Goal: Transaction & Acquisition: Purchase product/service

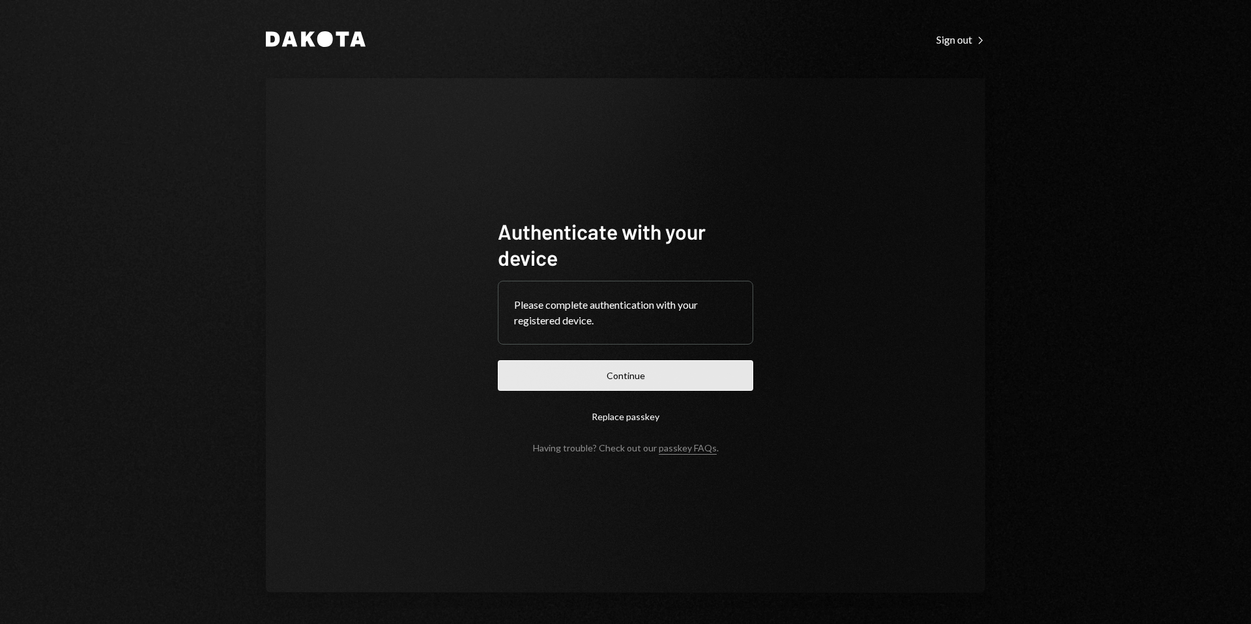
click at [625, 376] on button "Continue" at bounding box center [625, 375] width 255 height 31
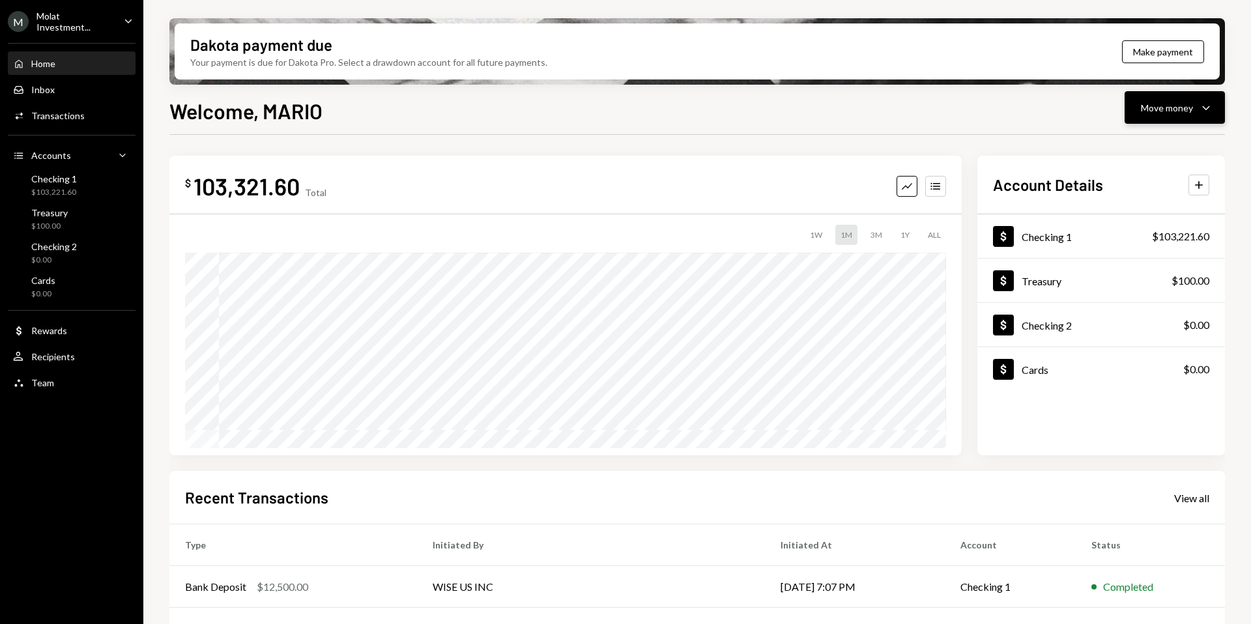
click at [1166, 108] on div "Move money" at bounding box center [1167, 108] width 52 height 14
click at [1157, 137] on div "Withdraw Send" at bounding box center [1154, 146] width 130 height 29
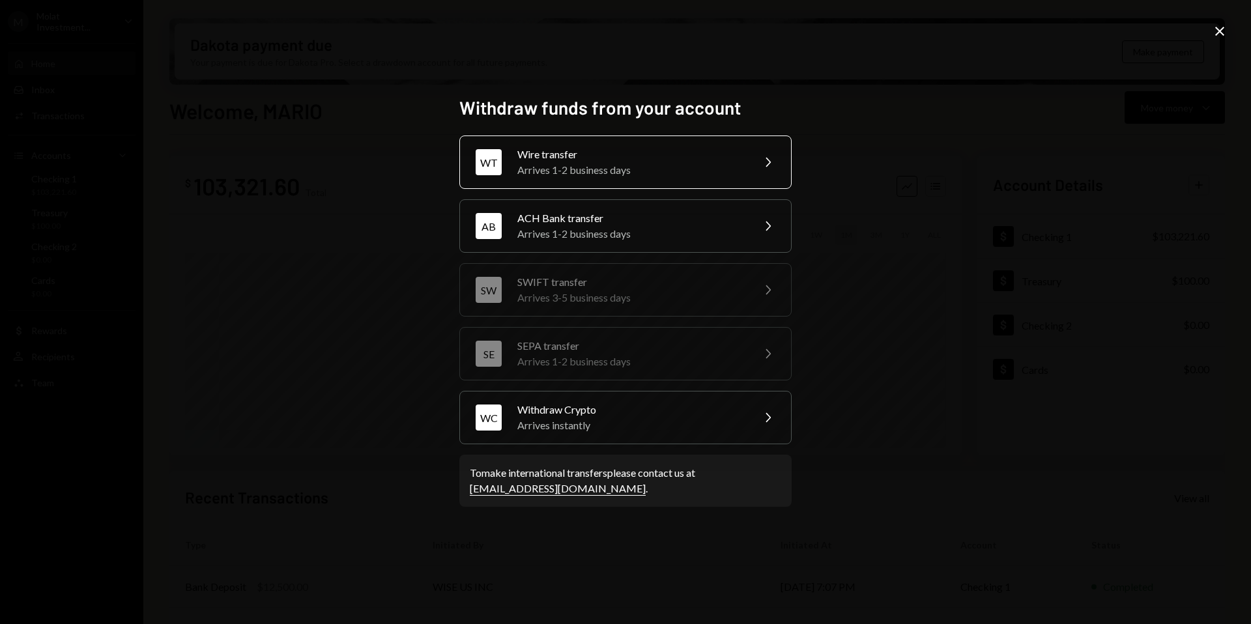
click at [564, 160] on div "Wire transfer" at bounding box center [630, 155] width 227 height 16
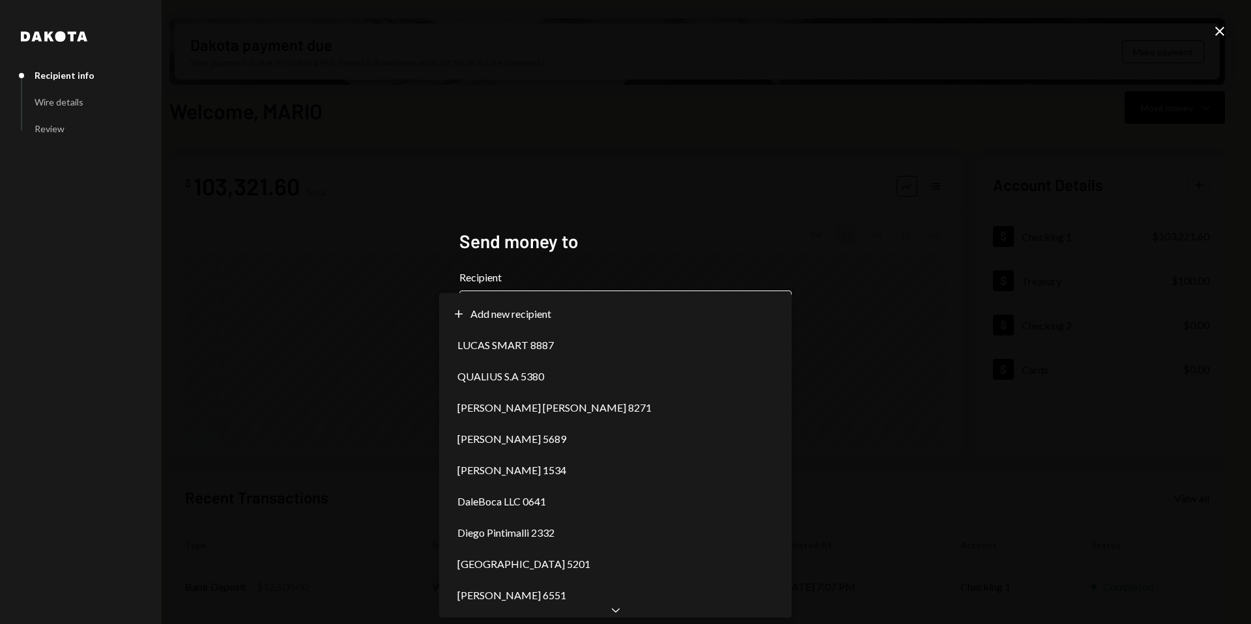
click at [543, 317] on body "M Molat Investment... Caret Down Home Home Inbox Inbox Activities Transactions …" at bounding box center [625, 312] width 1251 height 624
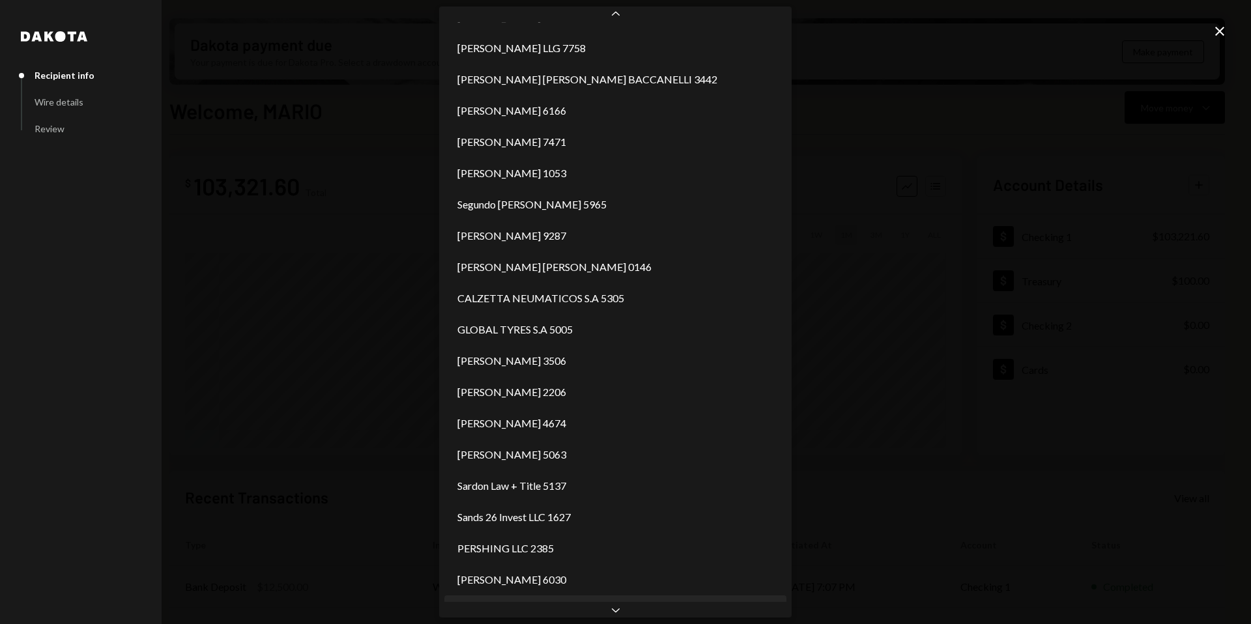
scroll to position [1871, 0]
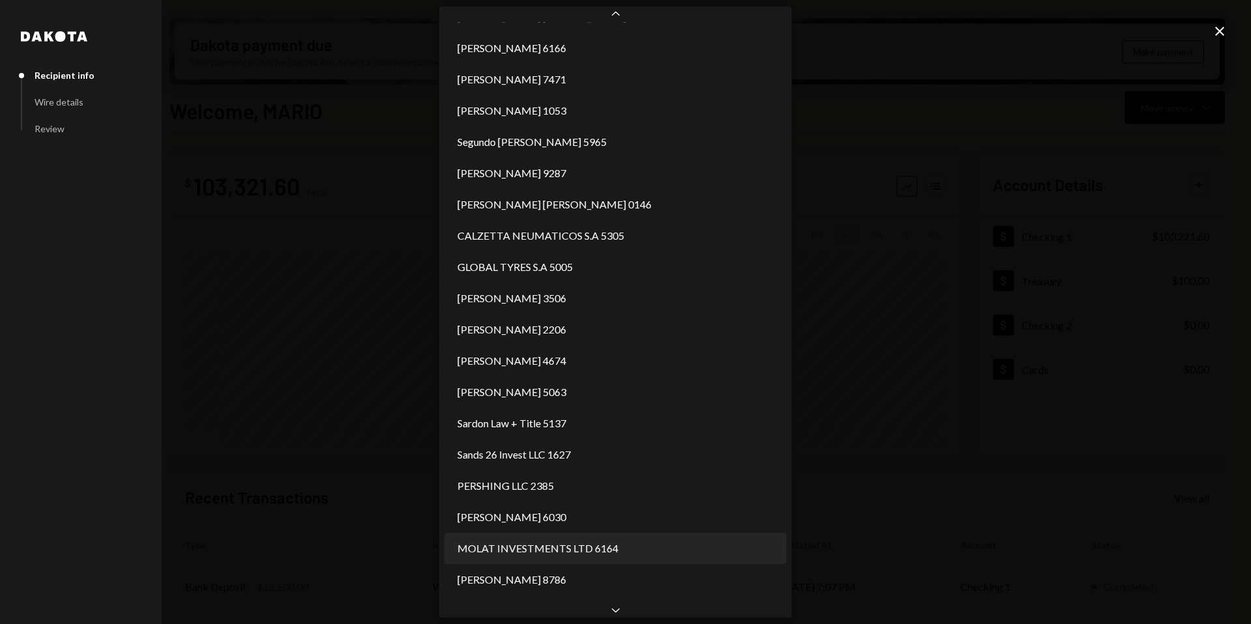
select select "**********"
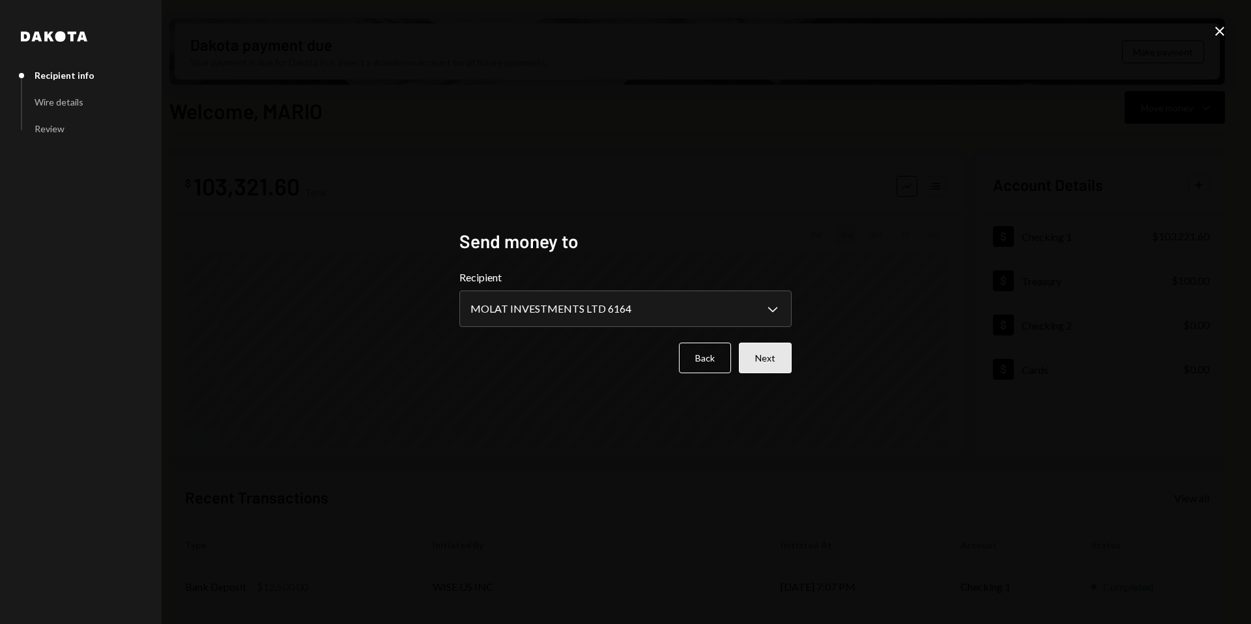
click at [768, 360] on button "Next" at bounding box center [765, 358] width 53 height 31
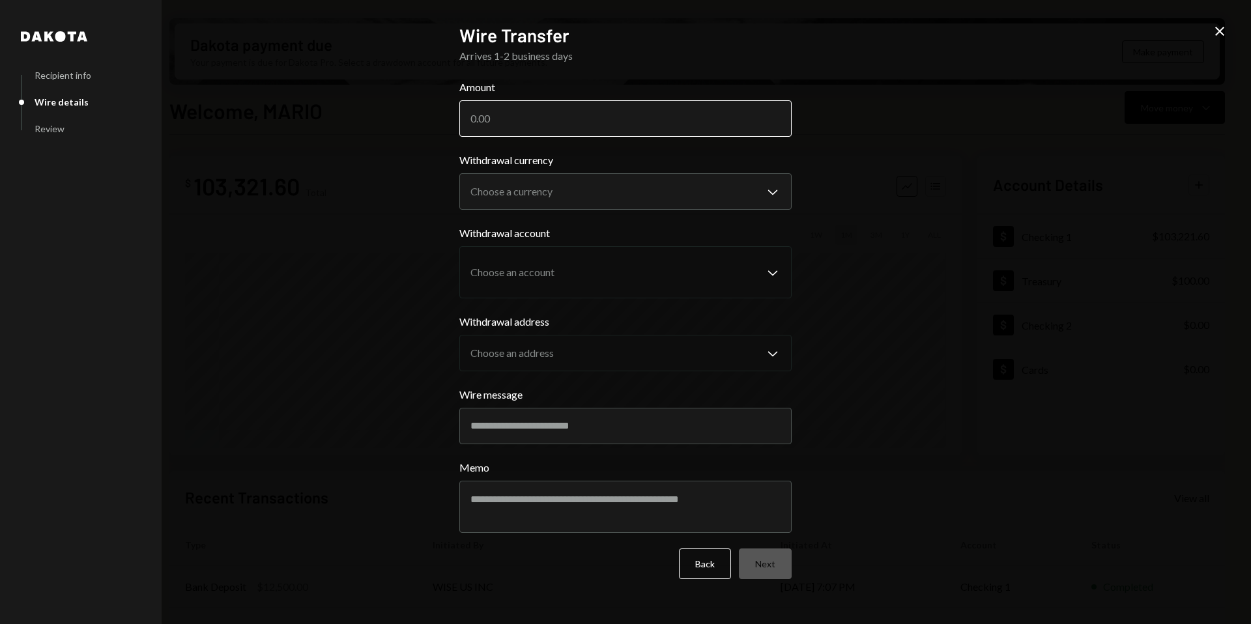
click at [604, 108] on input "Amount" at bounding box center [625, 118] width 332 height 36
type input "101200"
click at [745, 199] on body "M Molat Investment... Caret Down Home Home Inbox Inbox Activities Transactions …" at bounding box center [625, 312] width 1251 height 624
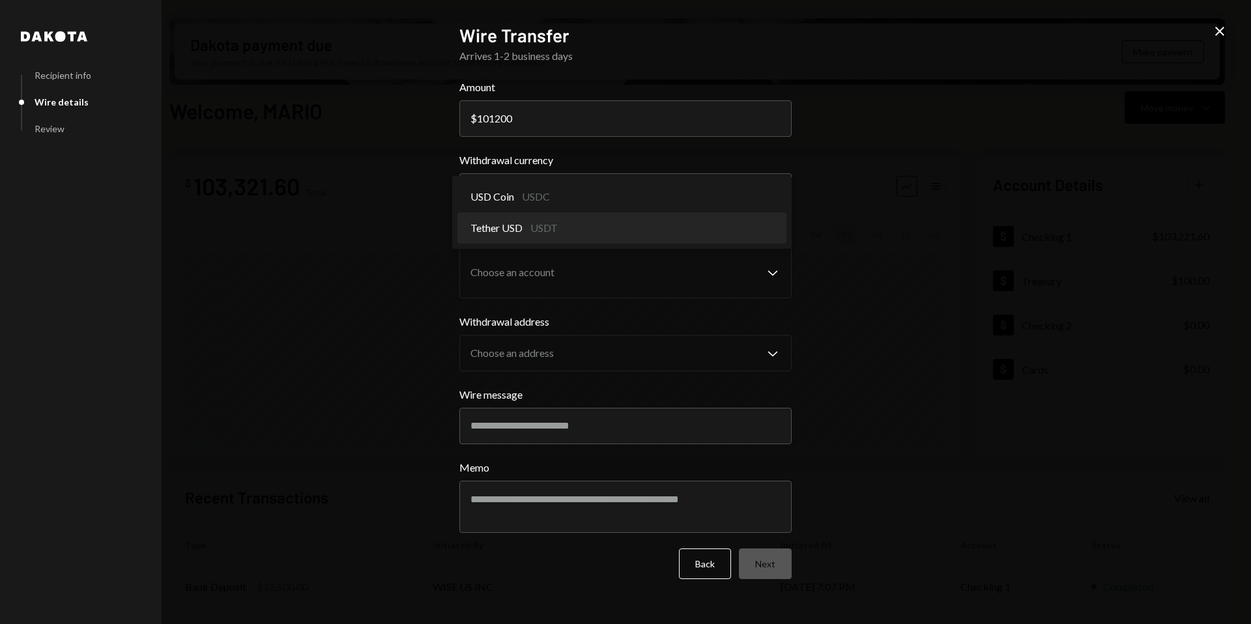
select select "****"
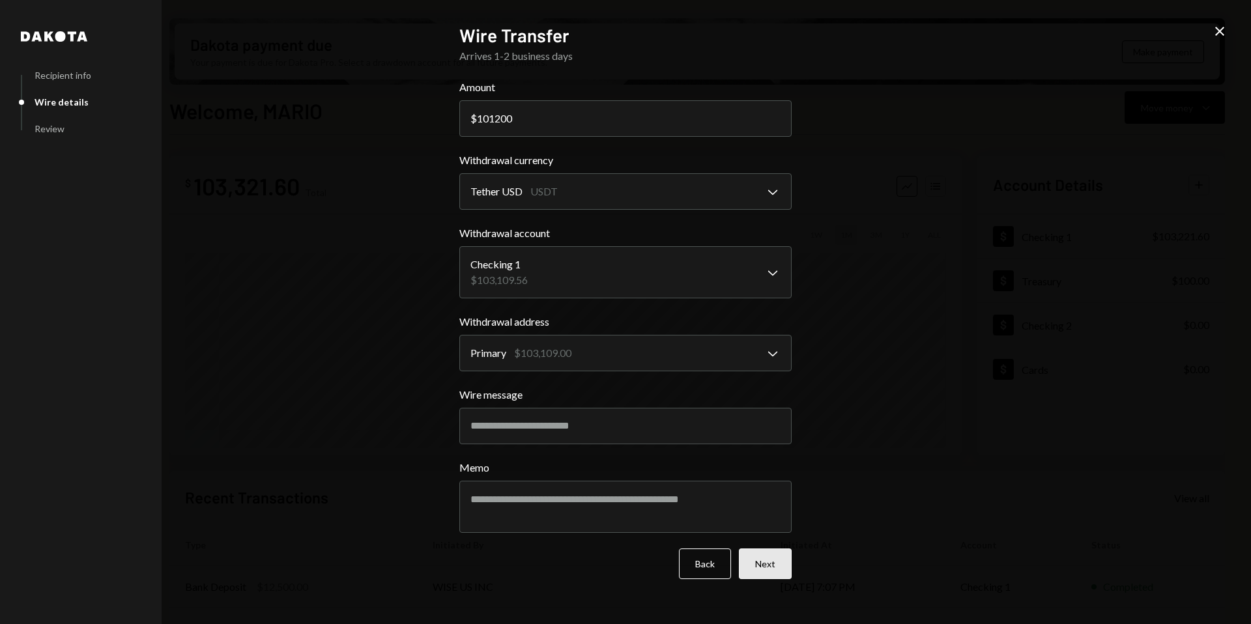
click at [763, 567] on button "Next" at bounding box center [765, 563] width 53 height 31
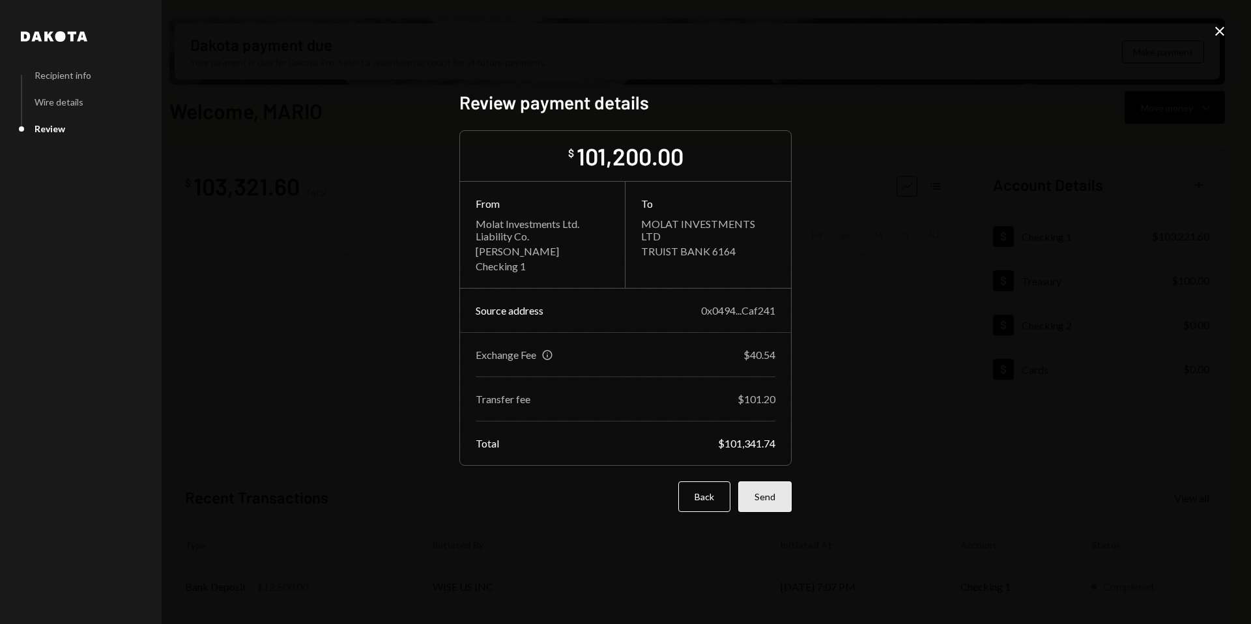
click at [769, 494] on button "Send" at bounding box center [764, 496] width 53 height 31
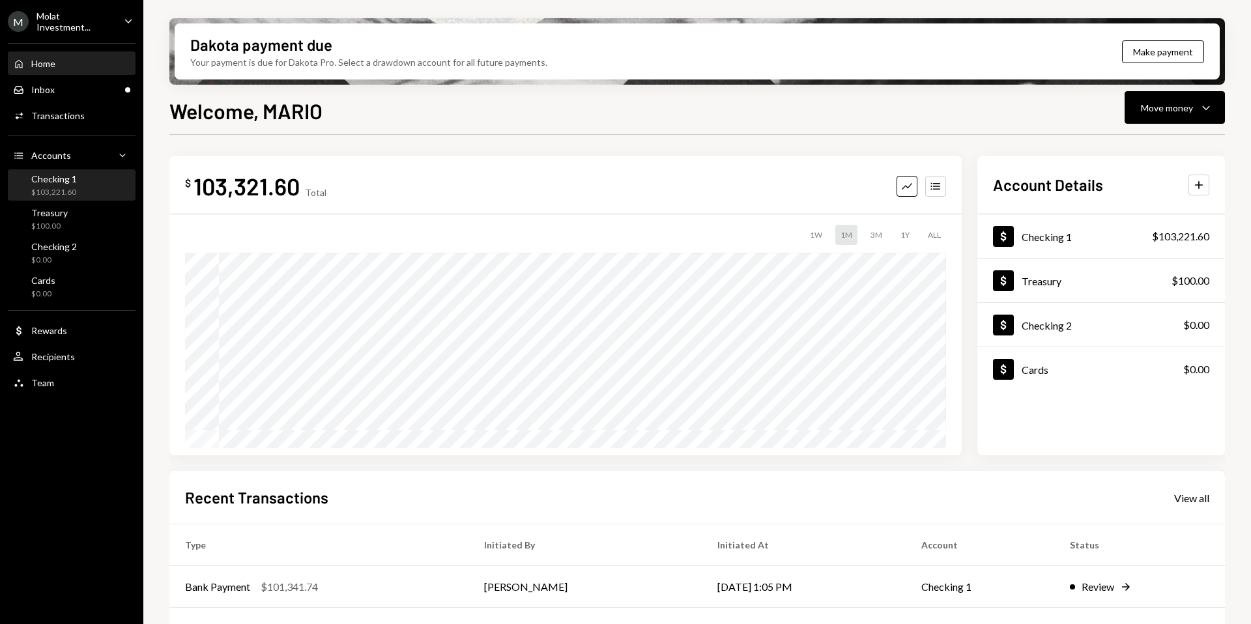
click at [42, 187] on div "$103,221.60" at bounding box center [54, 192] width 46 height 11
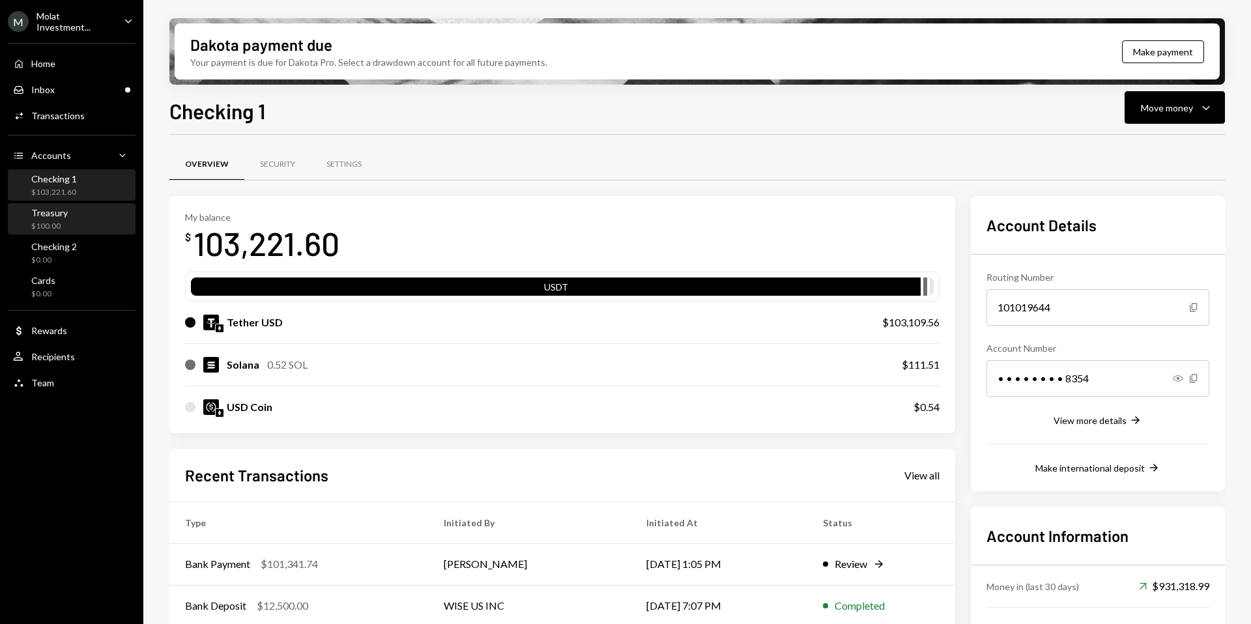
click at [88, 227] on div "Treasury $100.00" at bounding box center [71, 219] width 117 height 25
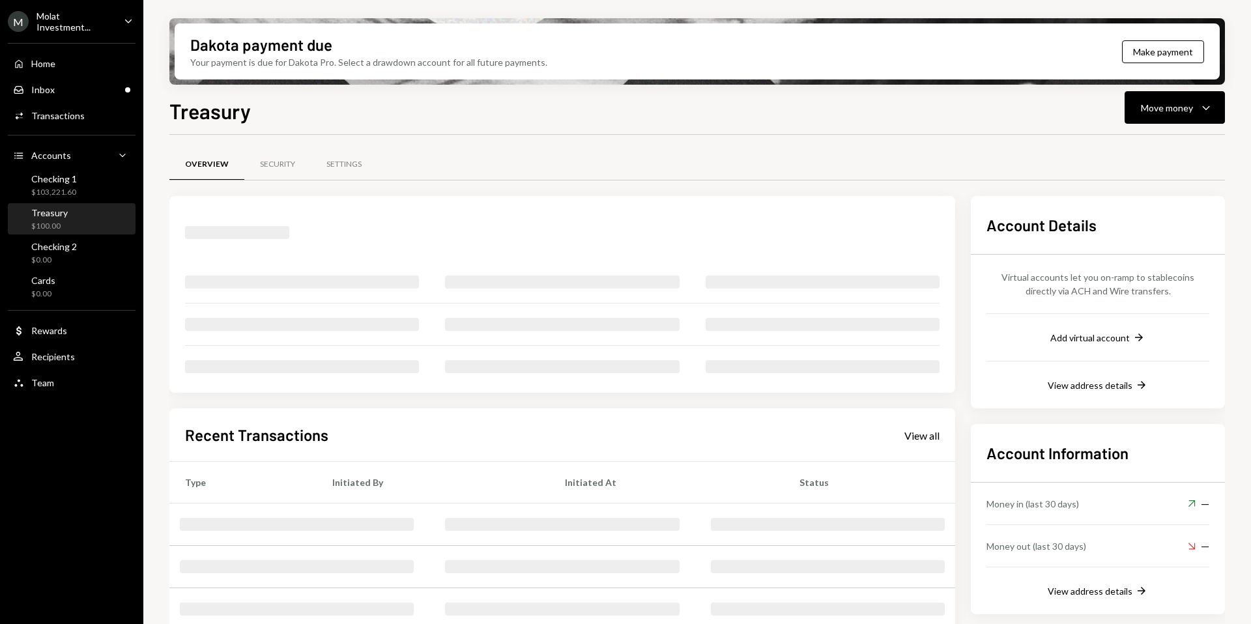
click at [47, 214] on div "Treasury" at bounding box center [49, 212] width 36 height 11
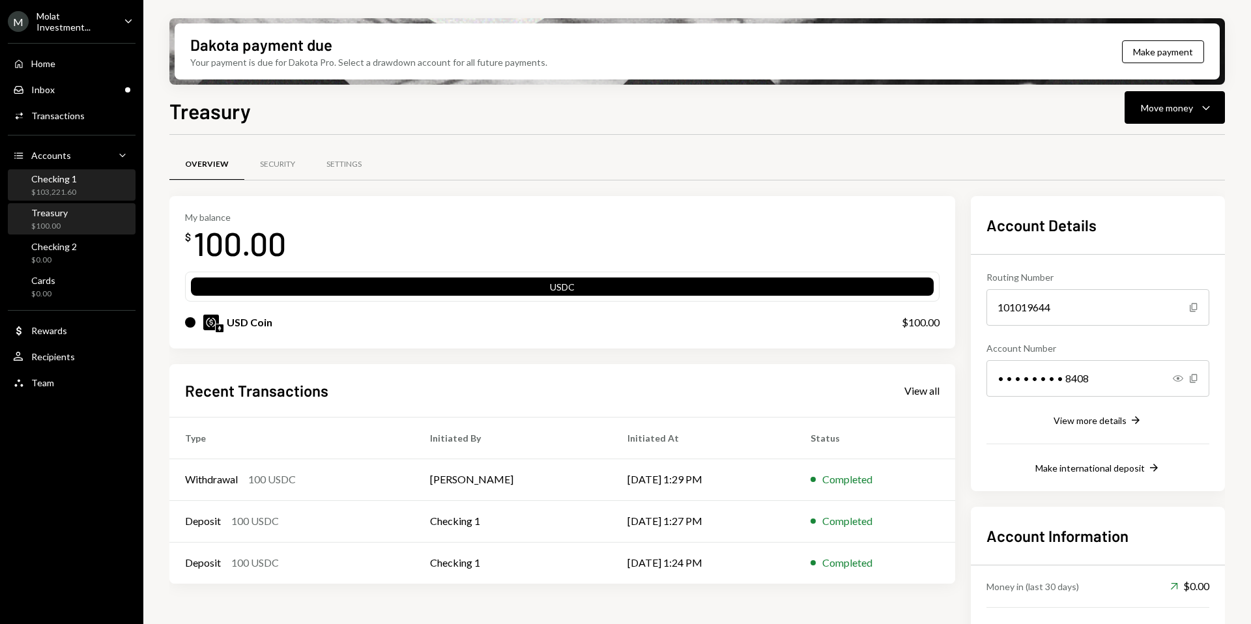
click at [64, 182] on div "Checking 1" at bounding box center [54, 178] width 46 height 11
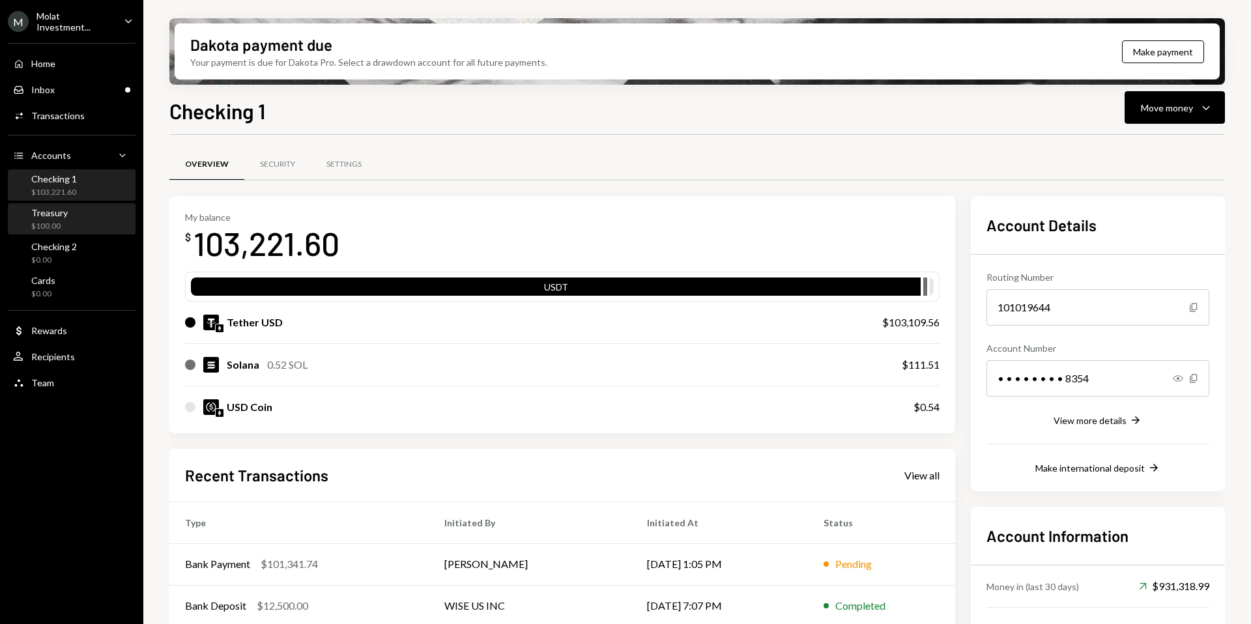
click at [50, 221] on div "$100.00" at bounding box center [49, 226] width 36 height 11
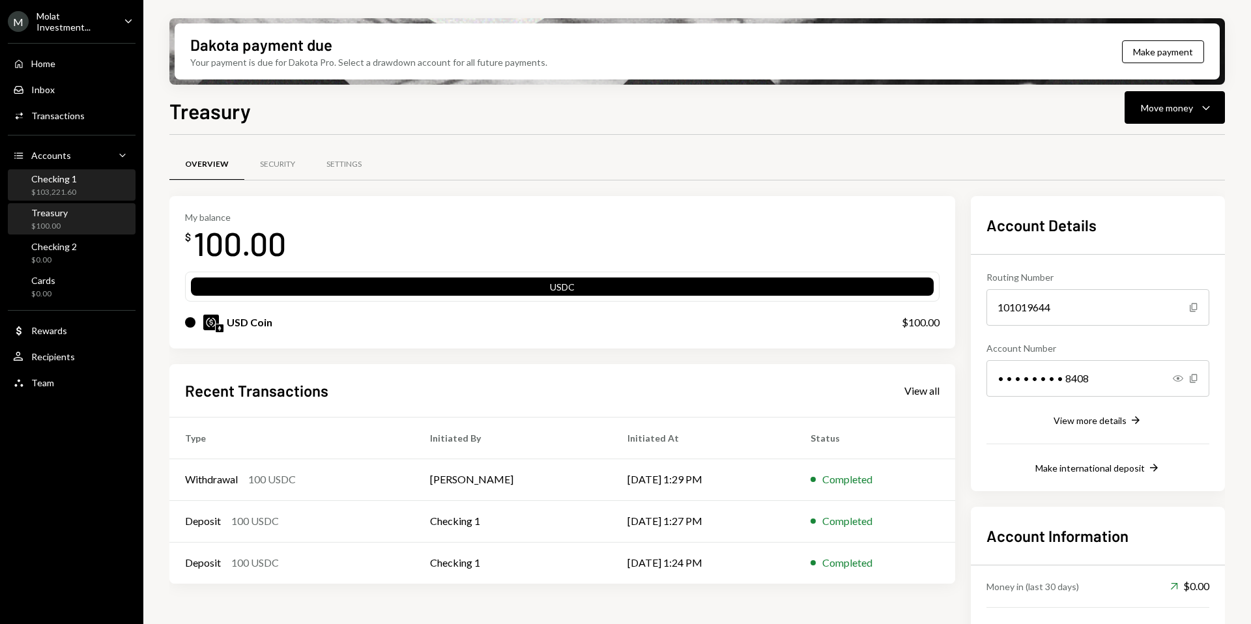
click at [70, 178] on div "Checking 1" at bounding box center [54, 178] width 46 height 11
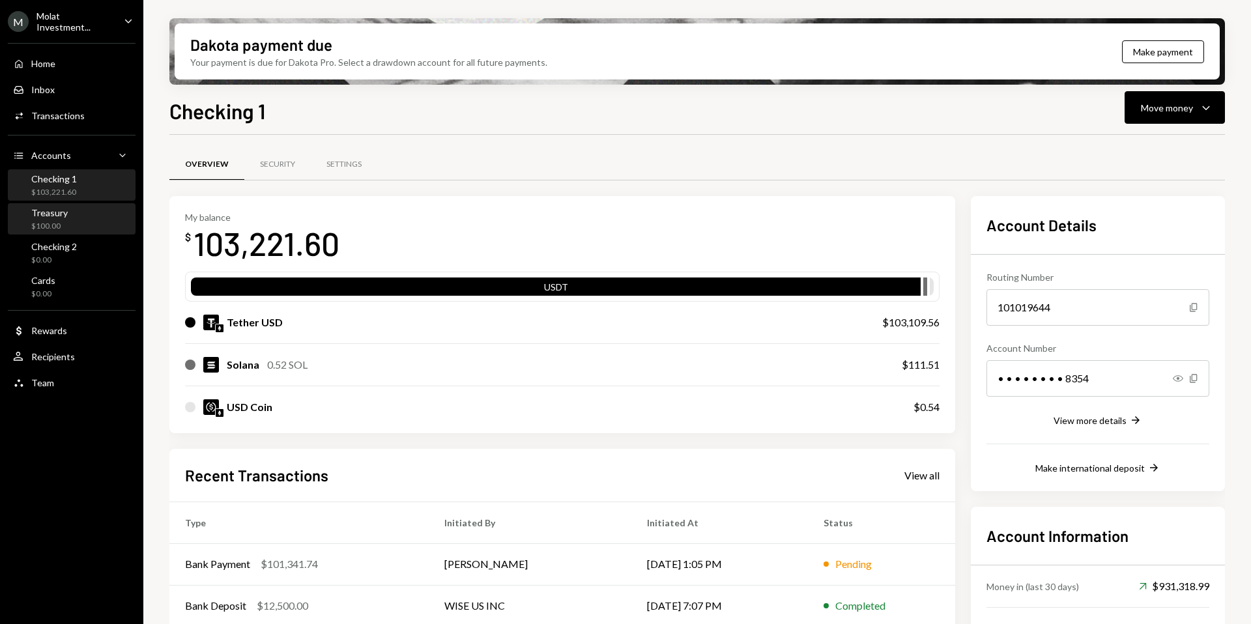
click at [70, 226] on div "Treasury $100.00" at bounding box center [71, 219] width 117 height 25
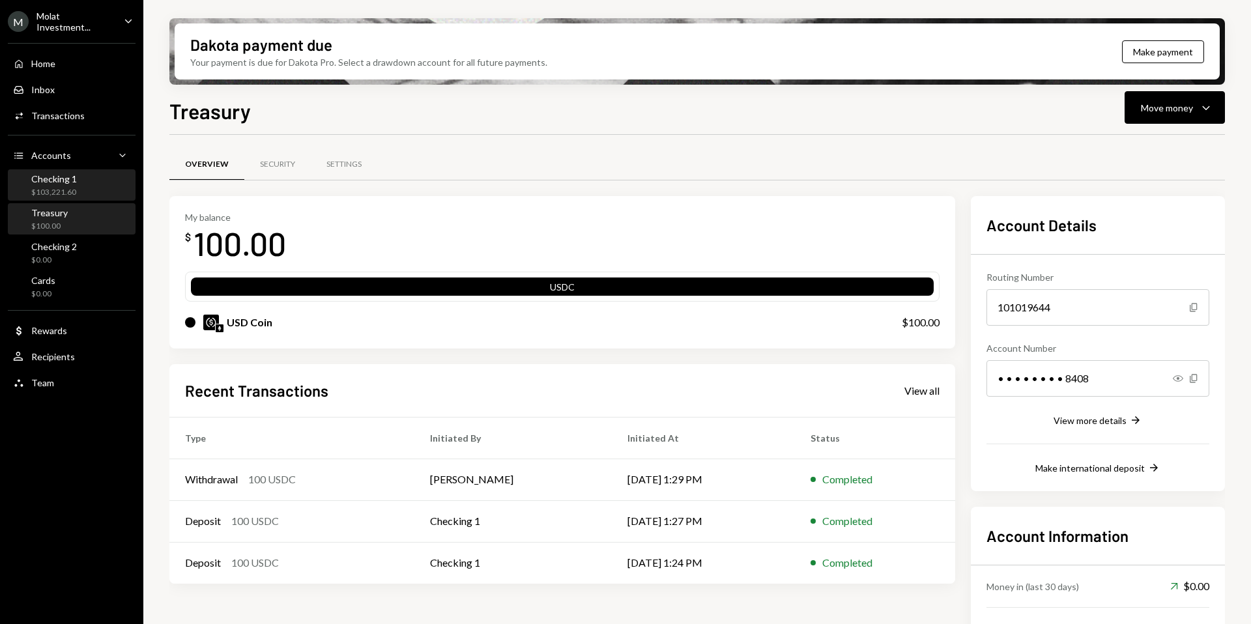
click at [82, 198] on div "Checking 1 $103,221.60" at bounding box center [71, 186] width 117 height 30
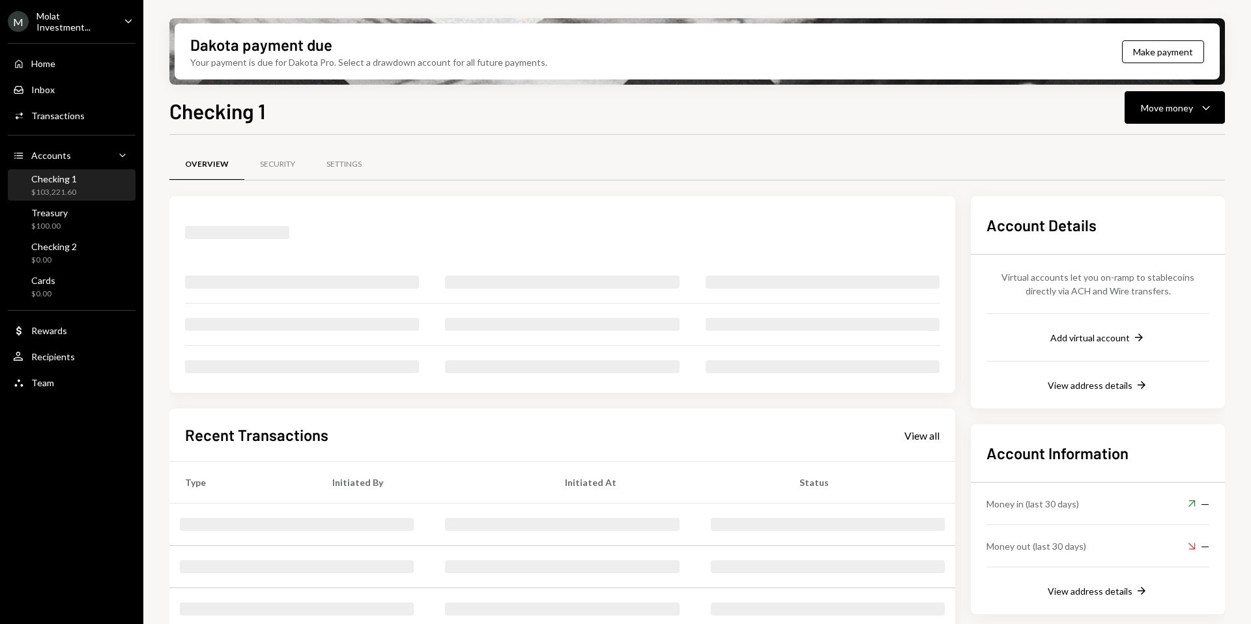
click at [79, 184] on div "Checking 1 $103,221.60" at bounding box center [71, 185] width 117 height 25
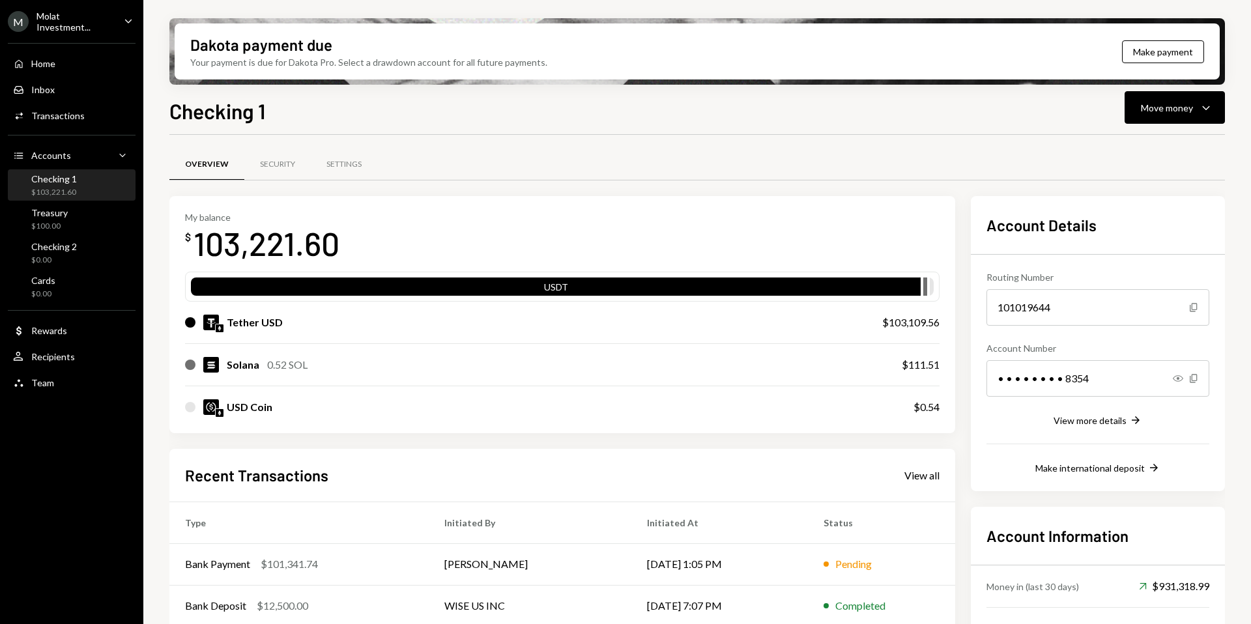
click at [52, 180] on div "Checking 1" at bounding box center [54, 178] width 46 height 11
click at [53, 232] on div "Treasury $100.00" at bounding box center [71, 220] width 117 height 30
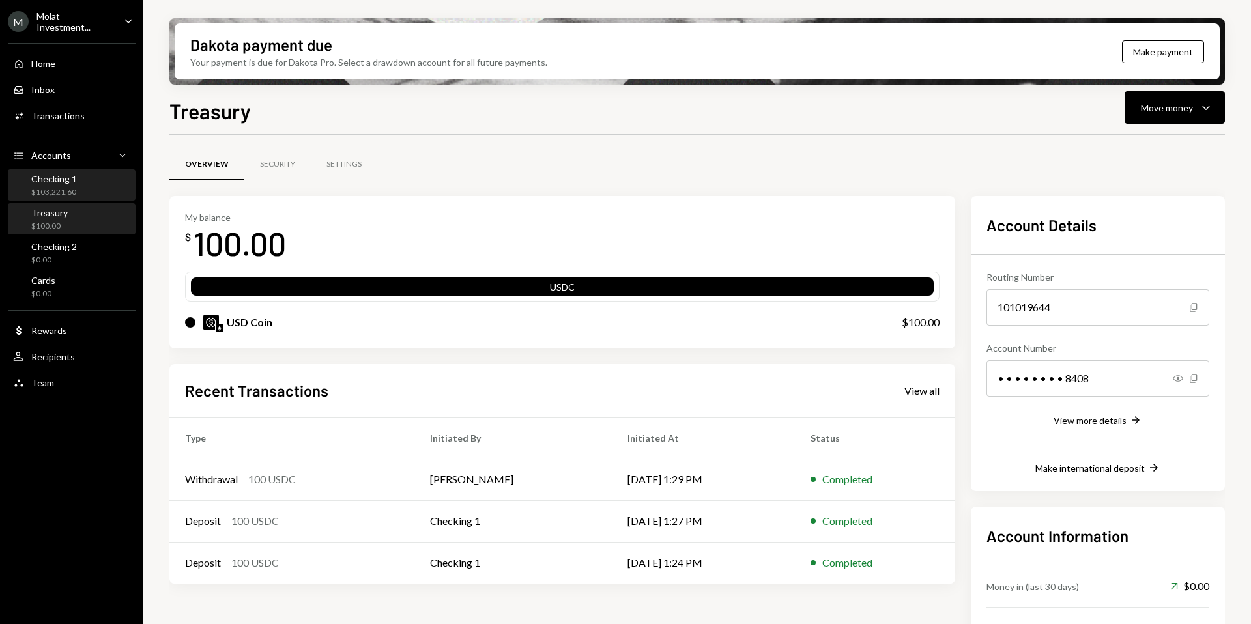
click at [59, 197] on div "Checking 1 $103,221.60" at bounding box center [71, 186] width 117 height 30
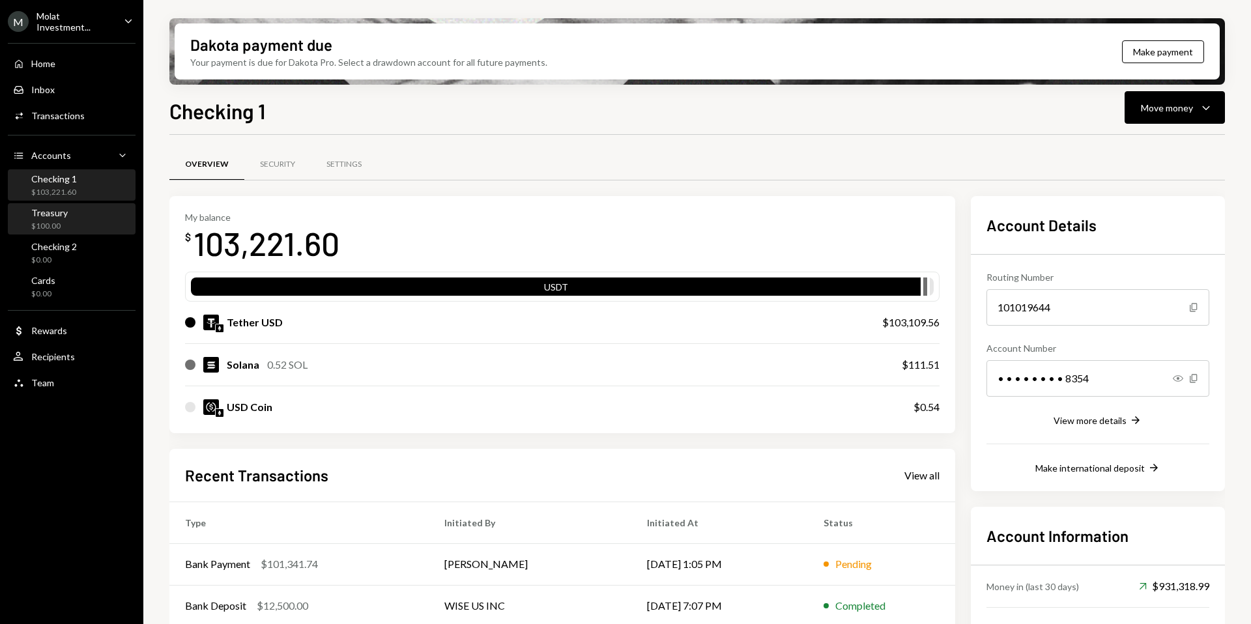
click at [123, 206] on link "Treasury $100.00" at bounding box center [72, 218] width 128 height 31
click at [89, 225] on div "Treasury $100.00" at bounding box center [71, 219] width 117 height 25
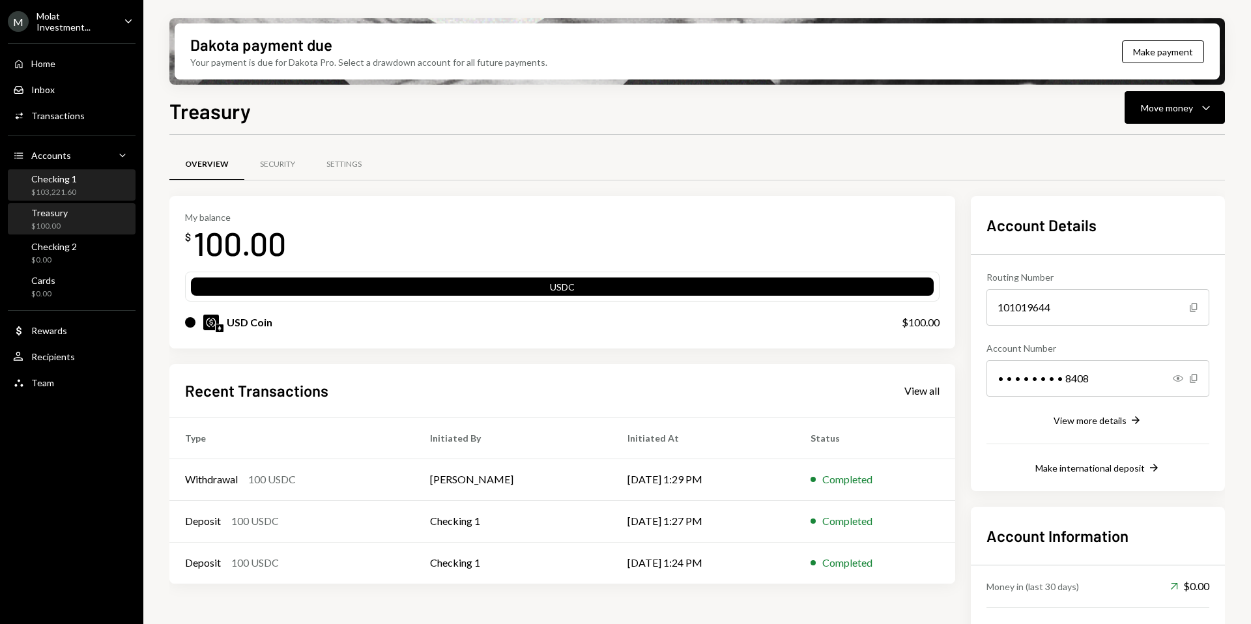
click at [76, 184] on div "Checking 1 $103,221.60" at bounding box center [71, 185] width 117 height 25
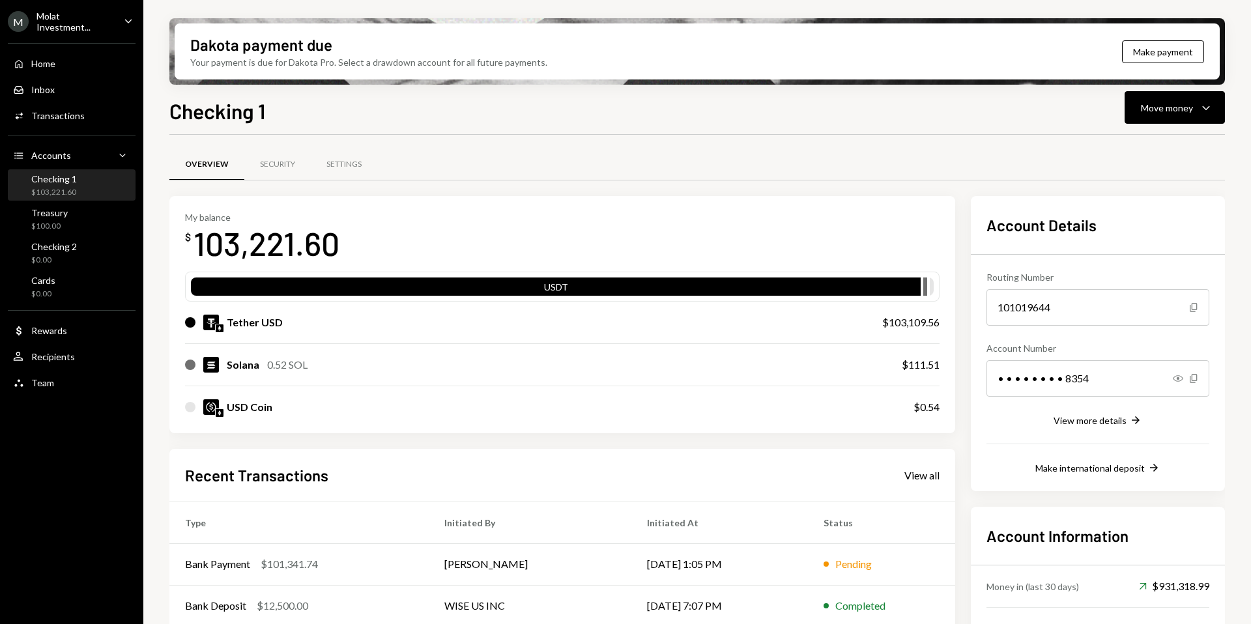
click at [72, 233] on div "Home Home Inbox Inbox Activities Transactions Accounts Accounts Caret Down Chec…" at bounding box center [71, 216] width 143 height 362
click at [60, 210] on div "Treasury" at bounding box center [49, 212] width 36 height 11
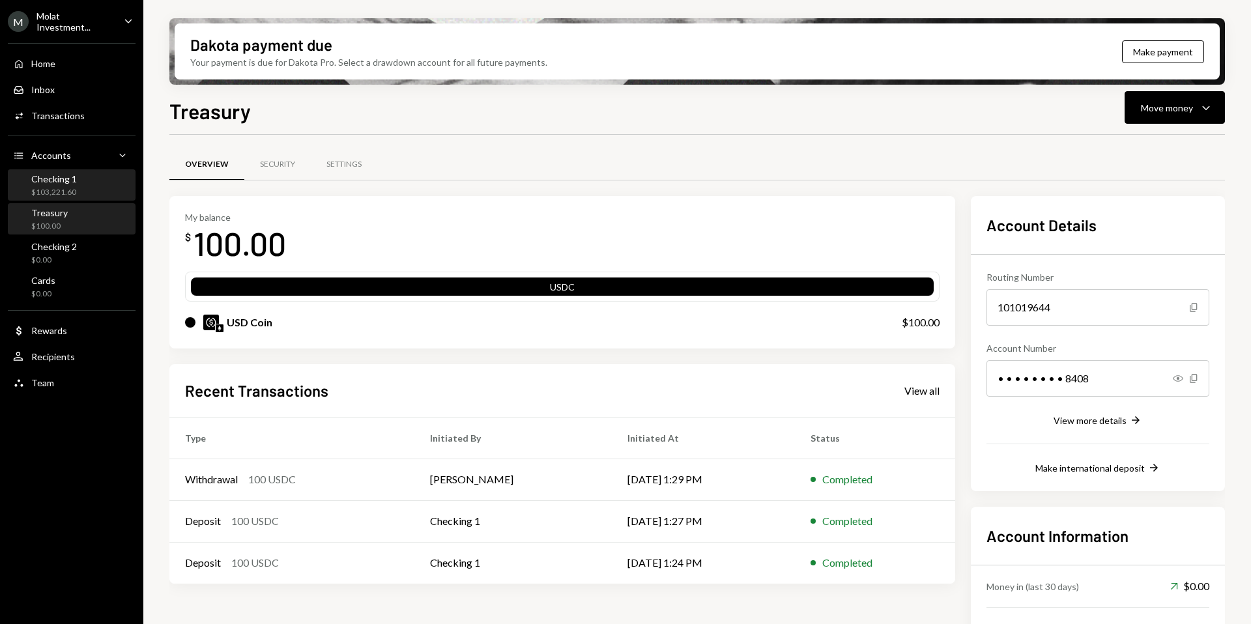
click at [58, 189] on div "$103,221.60" at bounding box center [54, 192] width 46 height 11
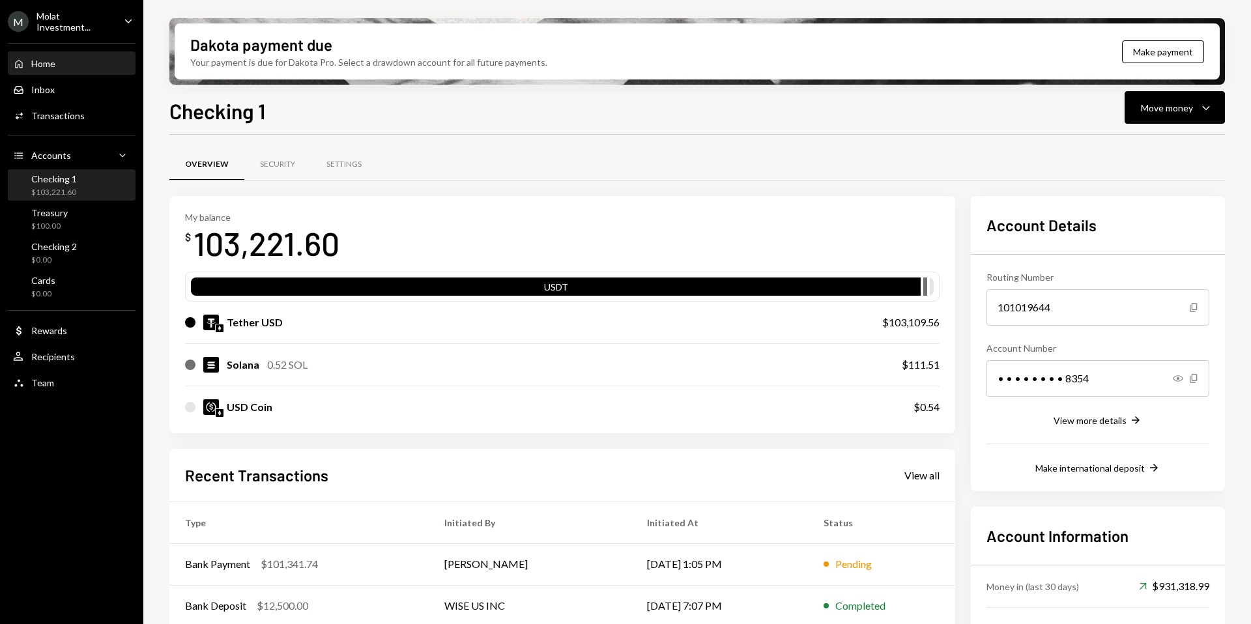
click at [56, 66] on div "Home Home" at bounding box center [71, 64] width 117 height 12
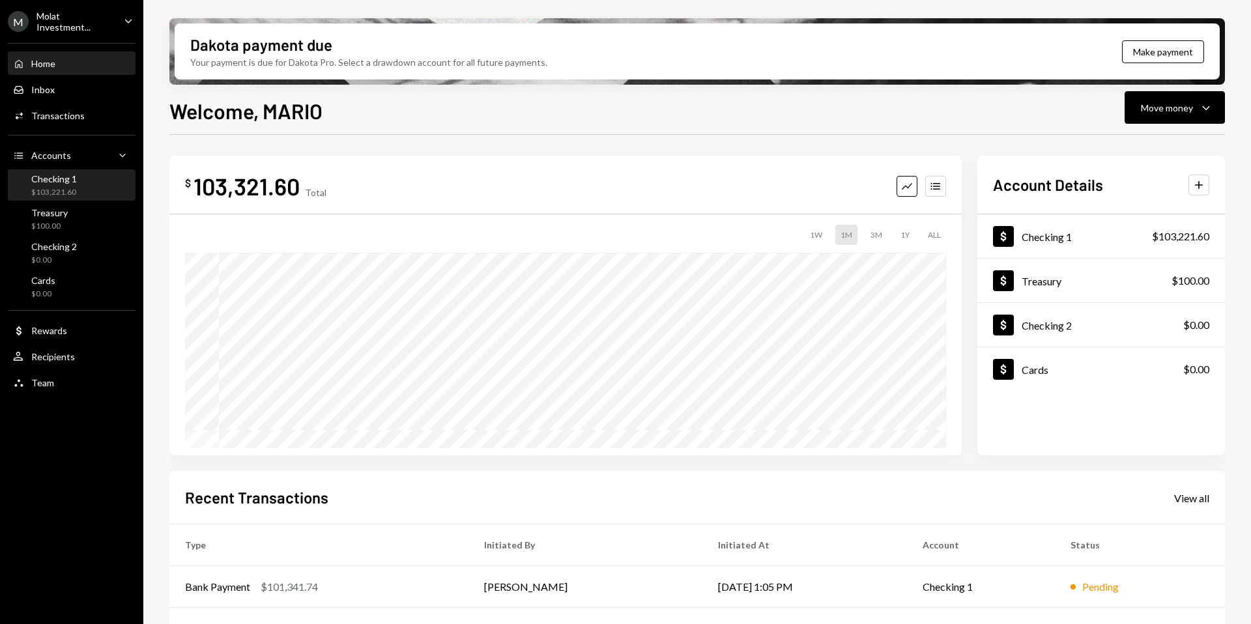
click at [51, 184] on div "Checking 1 $103,221.60" at bounding box center [54, 185] width 46 height 25
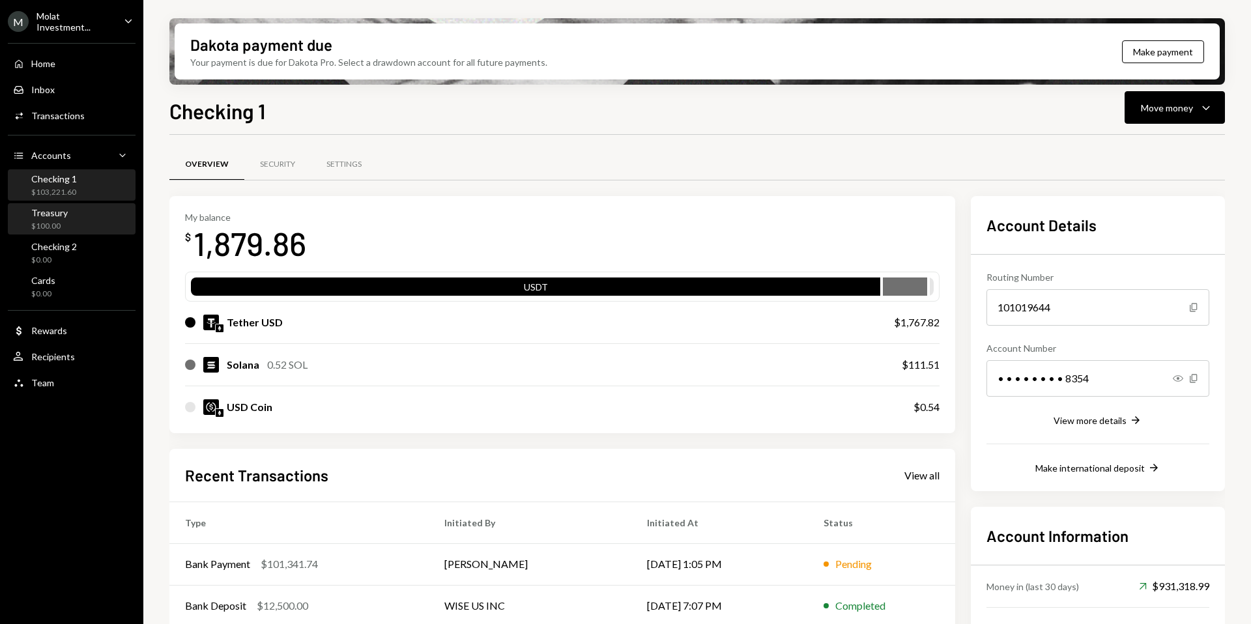
click at [48, 229] on div "$100.00" at bounding box center [49, 226] width 36 height 11
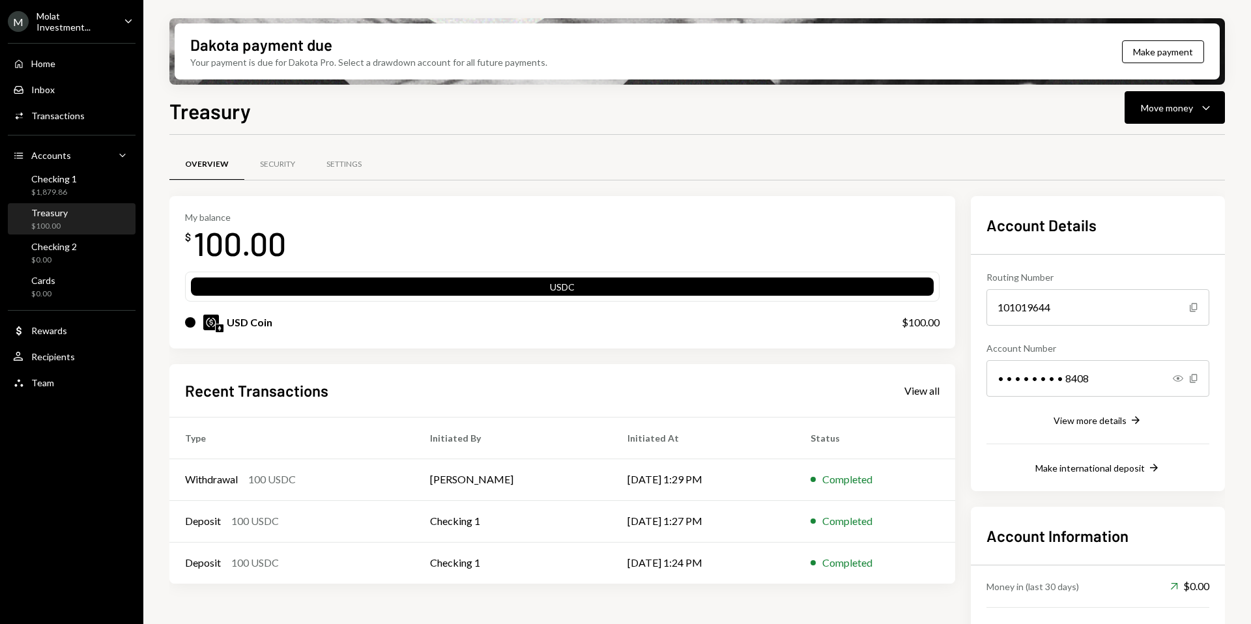
click at [51, 9] on ul "M Molat Investment... Caret Down Home Home Inbox Inbox Activities Transactions …" at bounding box center [71, 198] width 143 height 397
click at [50, 17] on div "Molat Investment..." at bounding box center [74, 21] width 77 height 22
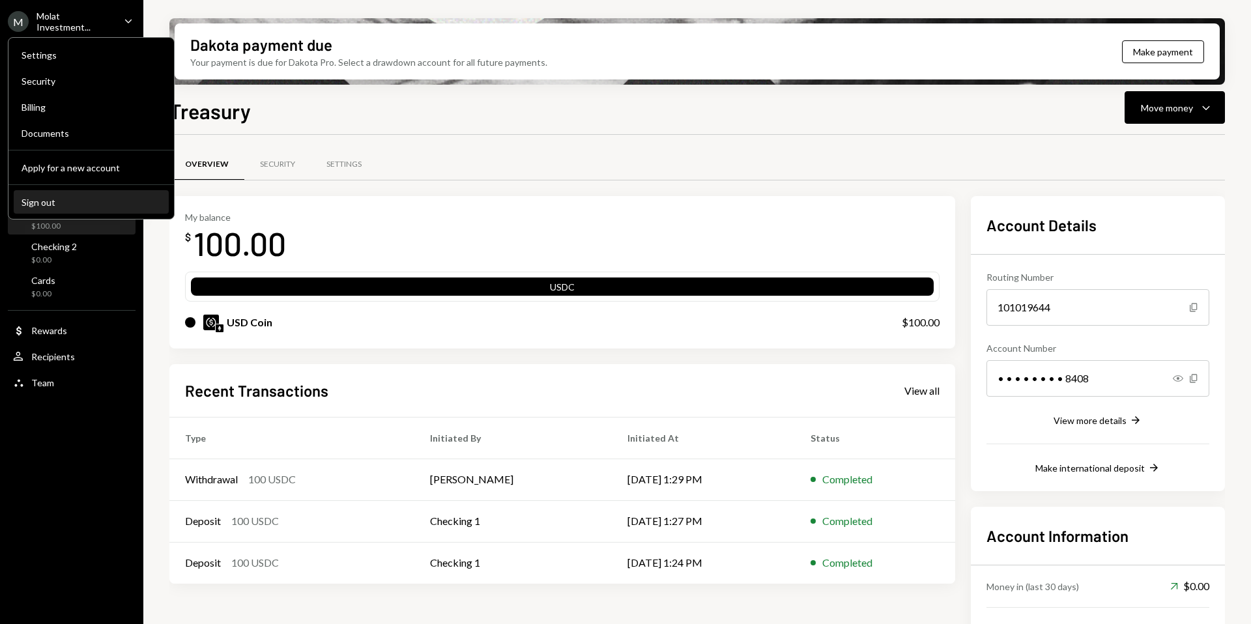
click at [46, 203] on div "Sign out" at bounding box center [90, 202] width 139 height 11
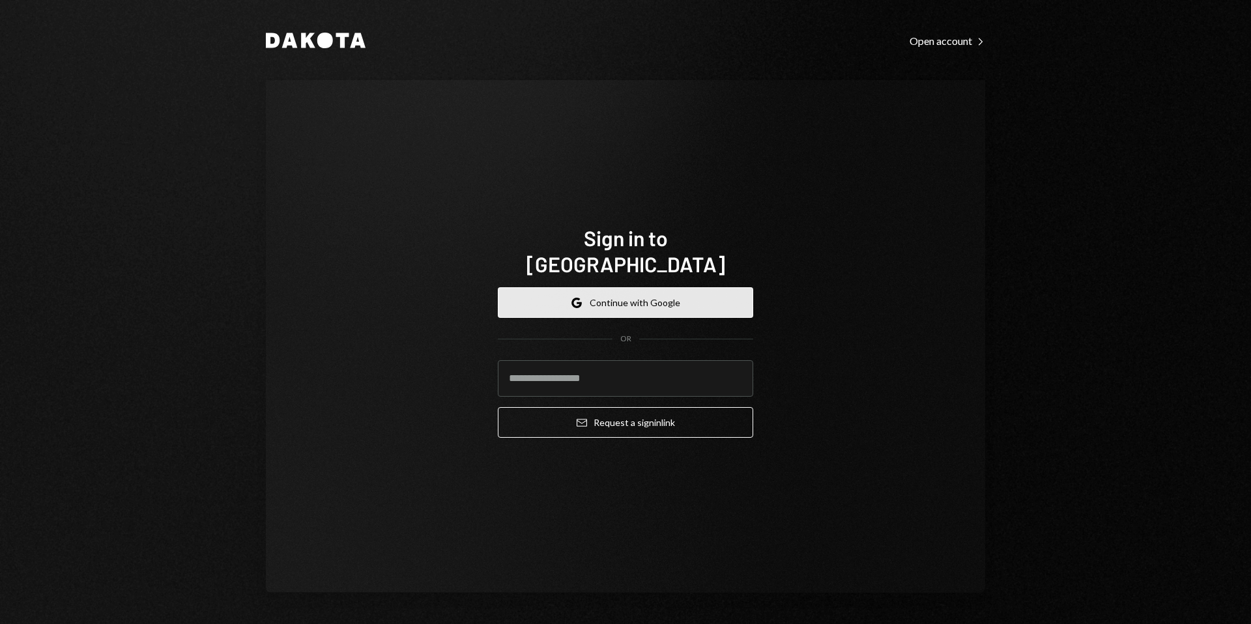
click at [612, 287] on button "Google Continue with Google" at bounding box center [625, 302] width 255 height 31
